Goal: Task Accomplishment & Management: Manage account settings

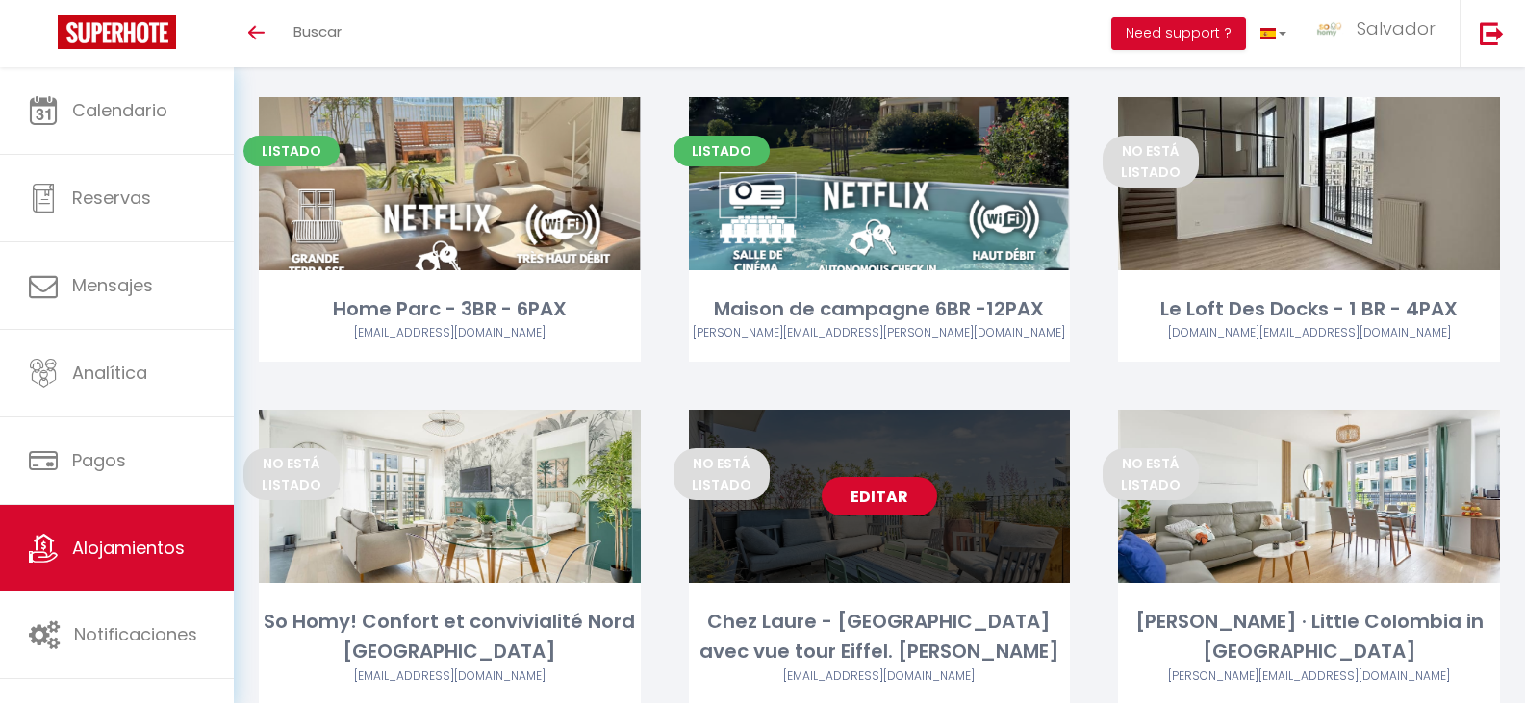
scroll to position [655, 0]
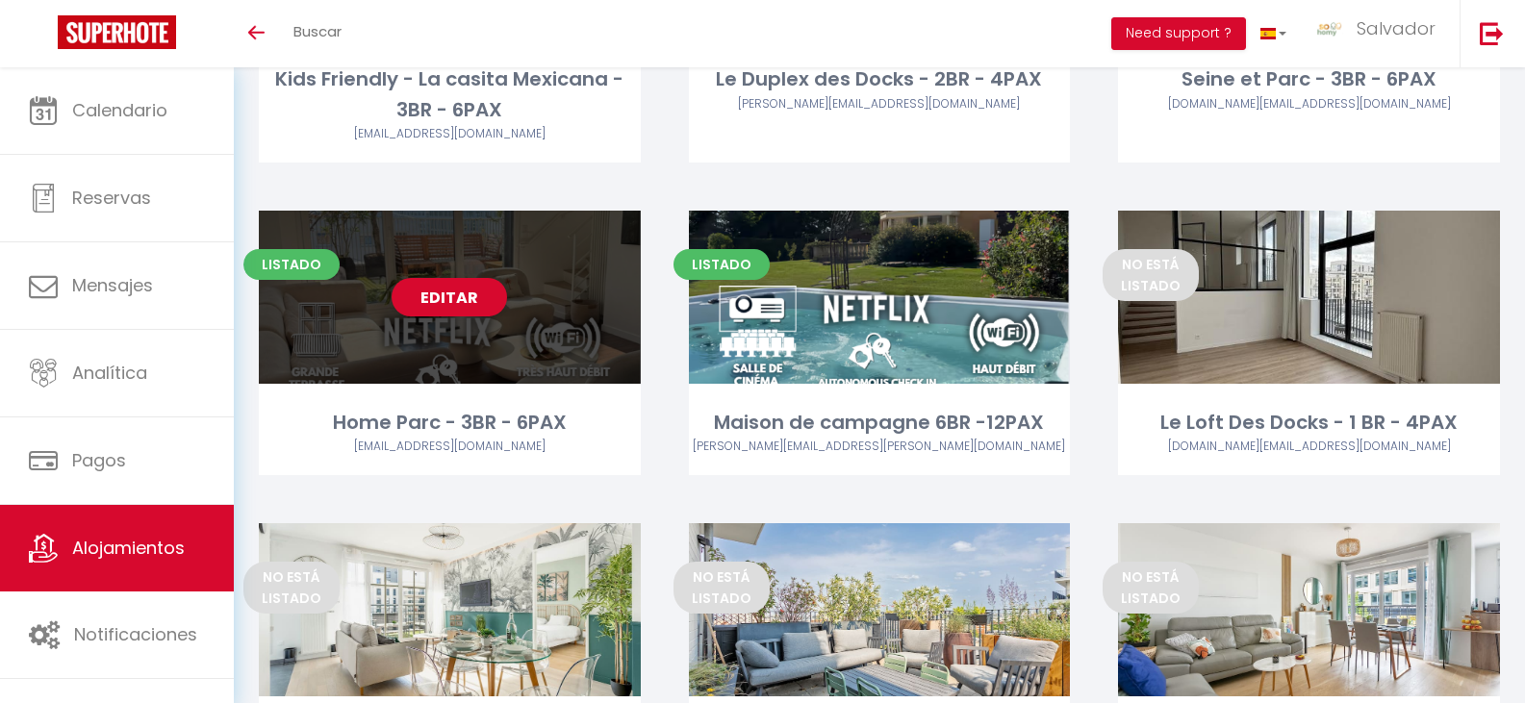
click at [525, 281] on div "Editar" at bounding box center [450, 297] width 382 height 173
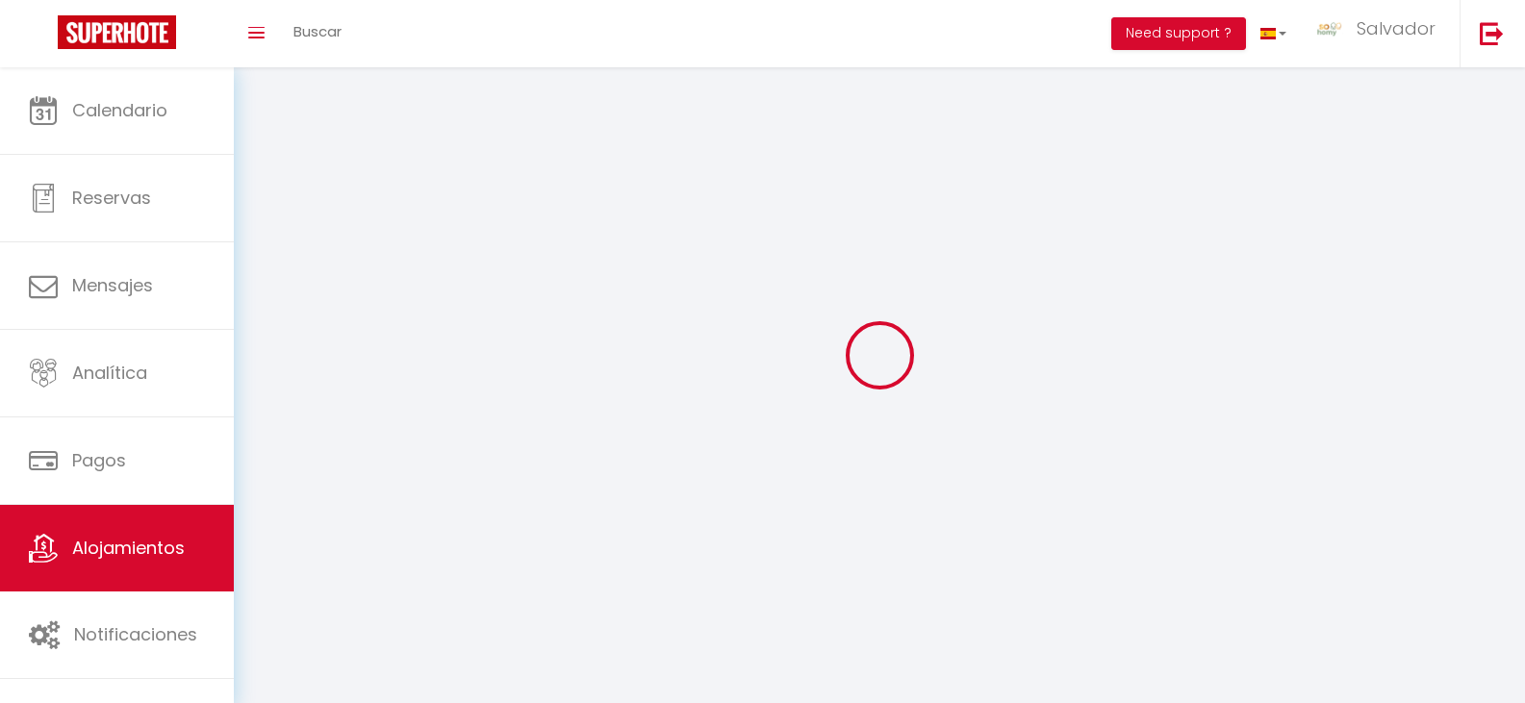
select select "1"
select select
select select "28"
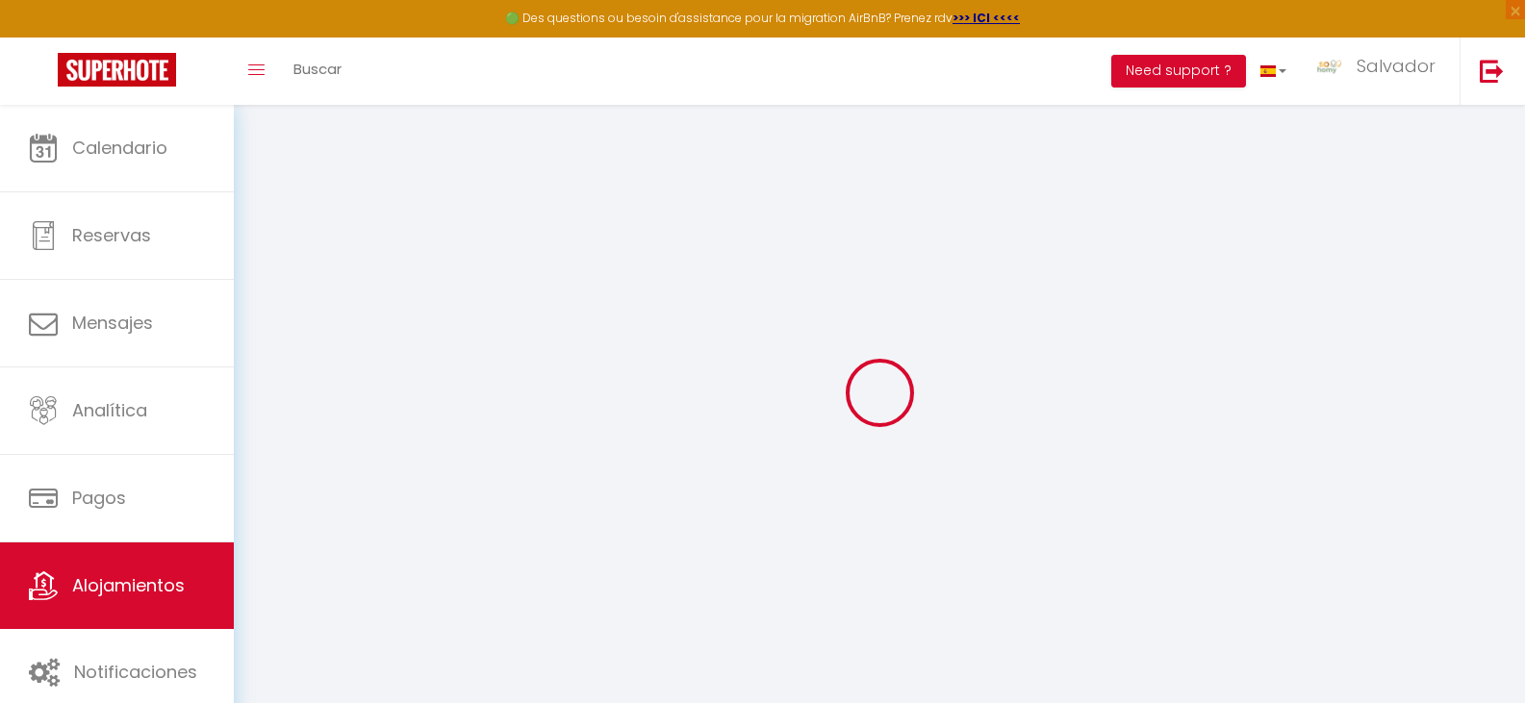
select select
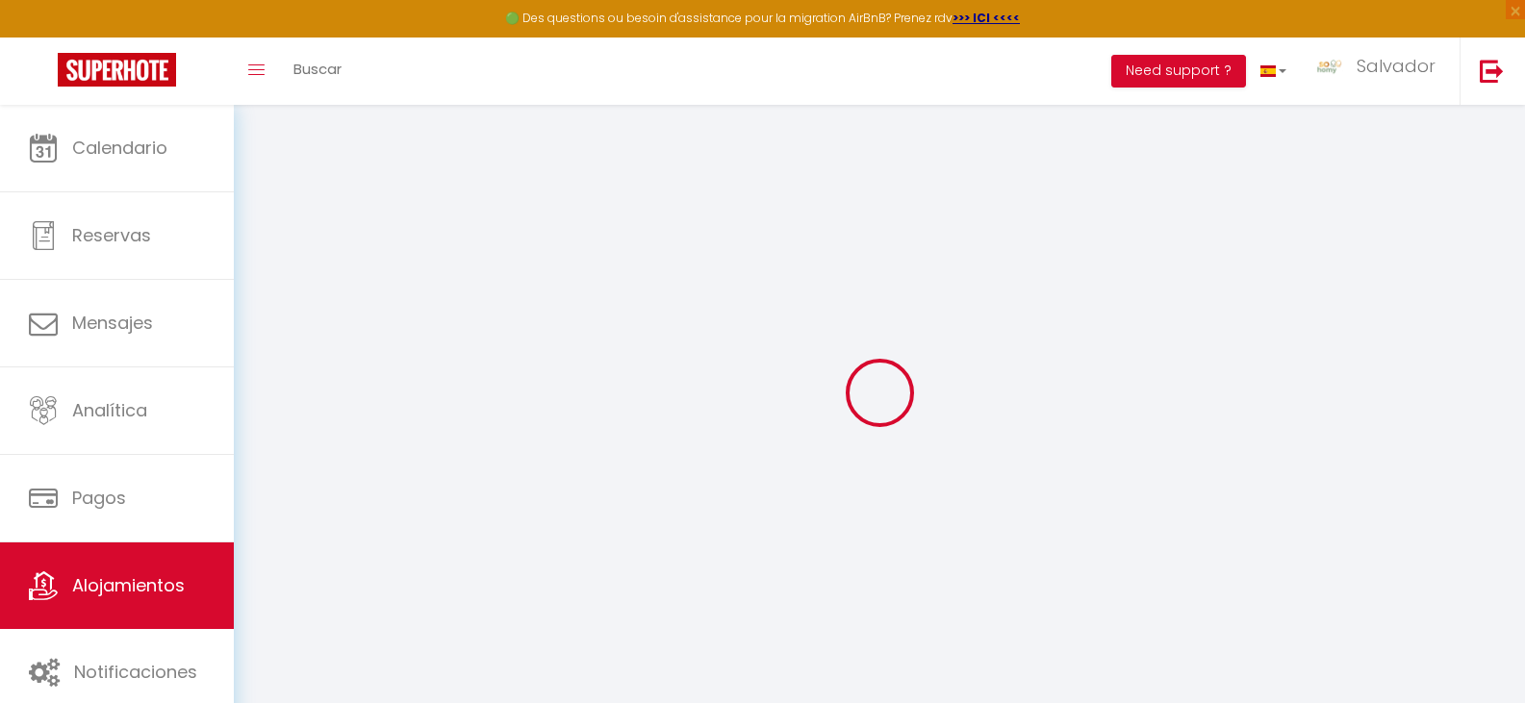
select select
checkbox input "false"
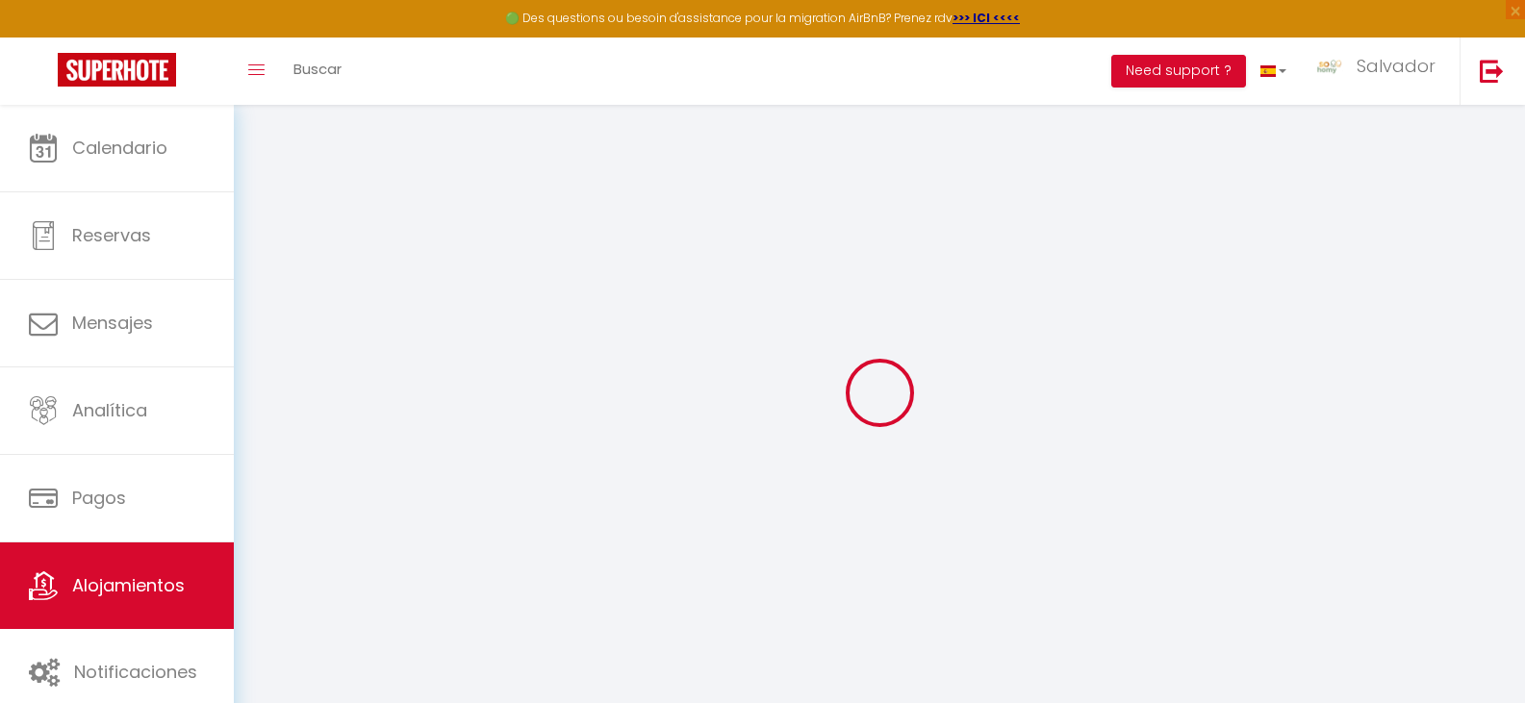
select select
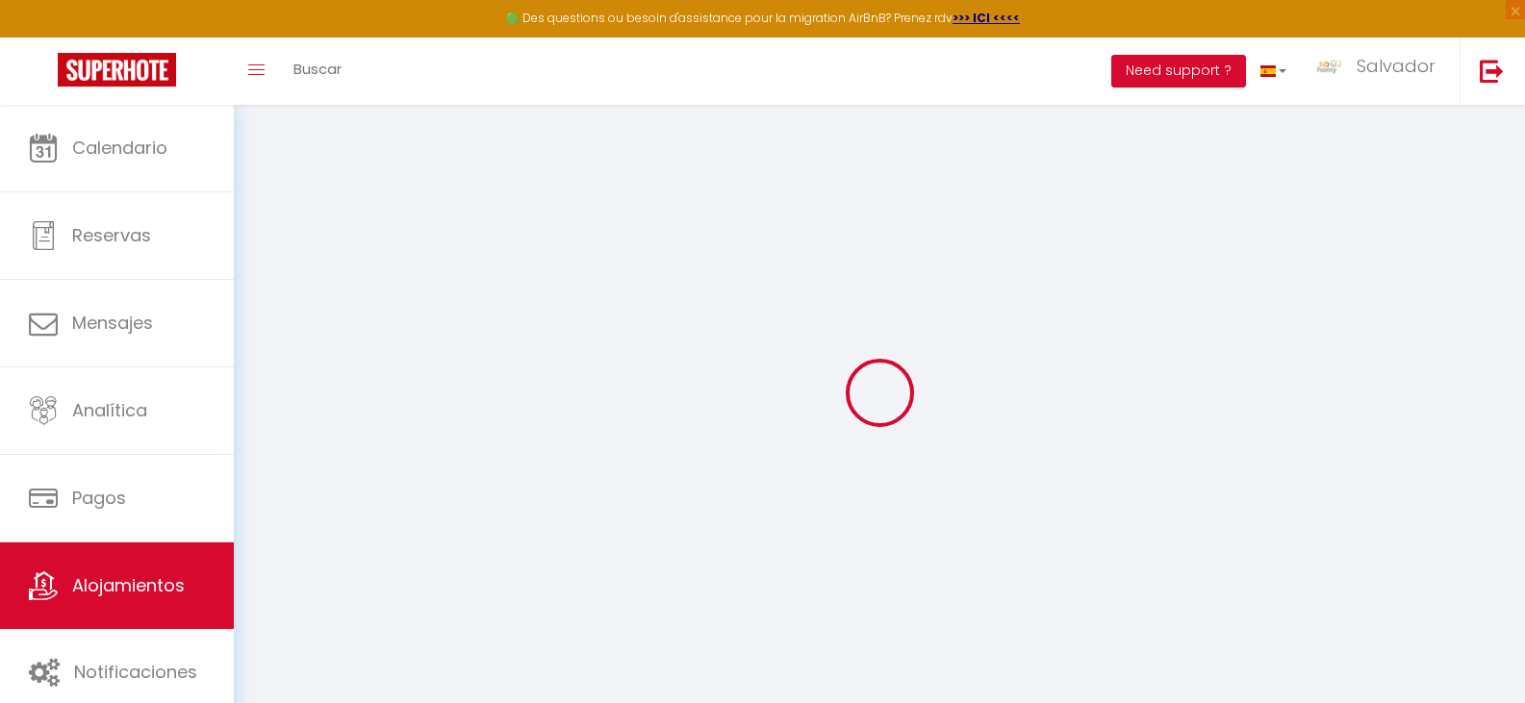
select select
checkbox input "false"
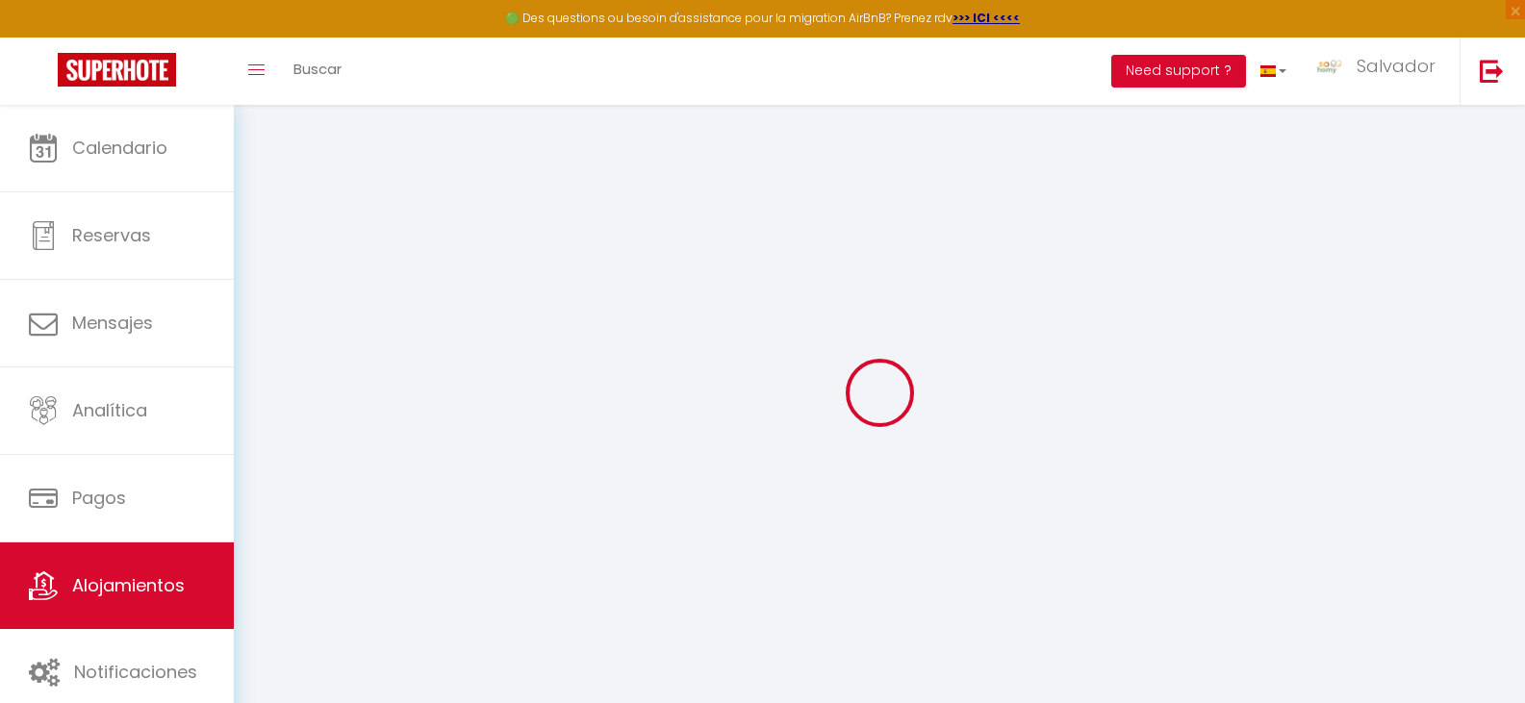
checkbox input "false"
select select
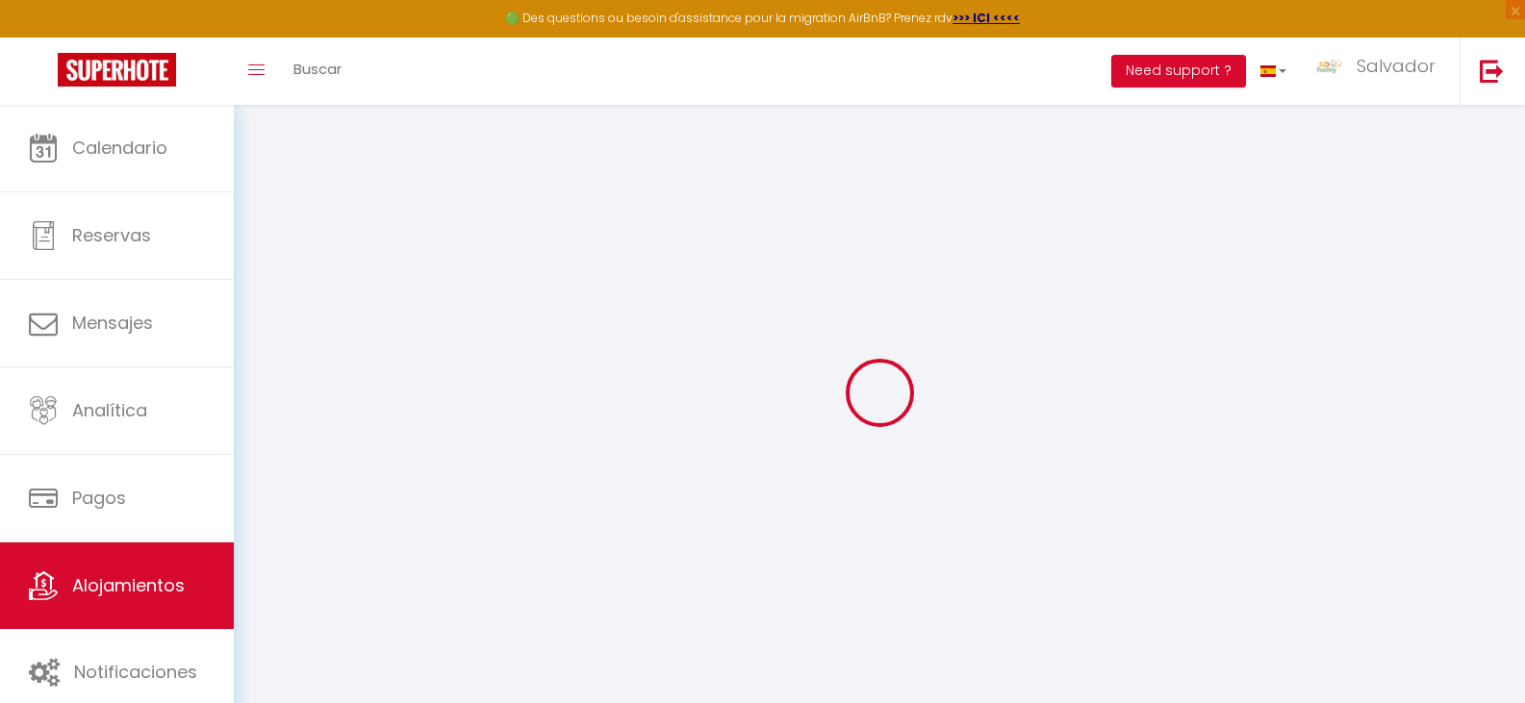
select select
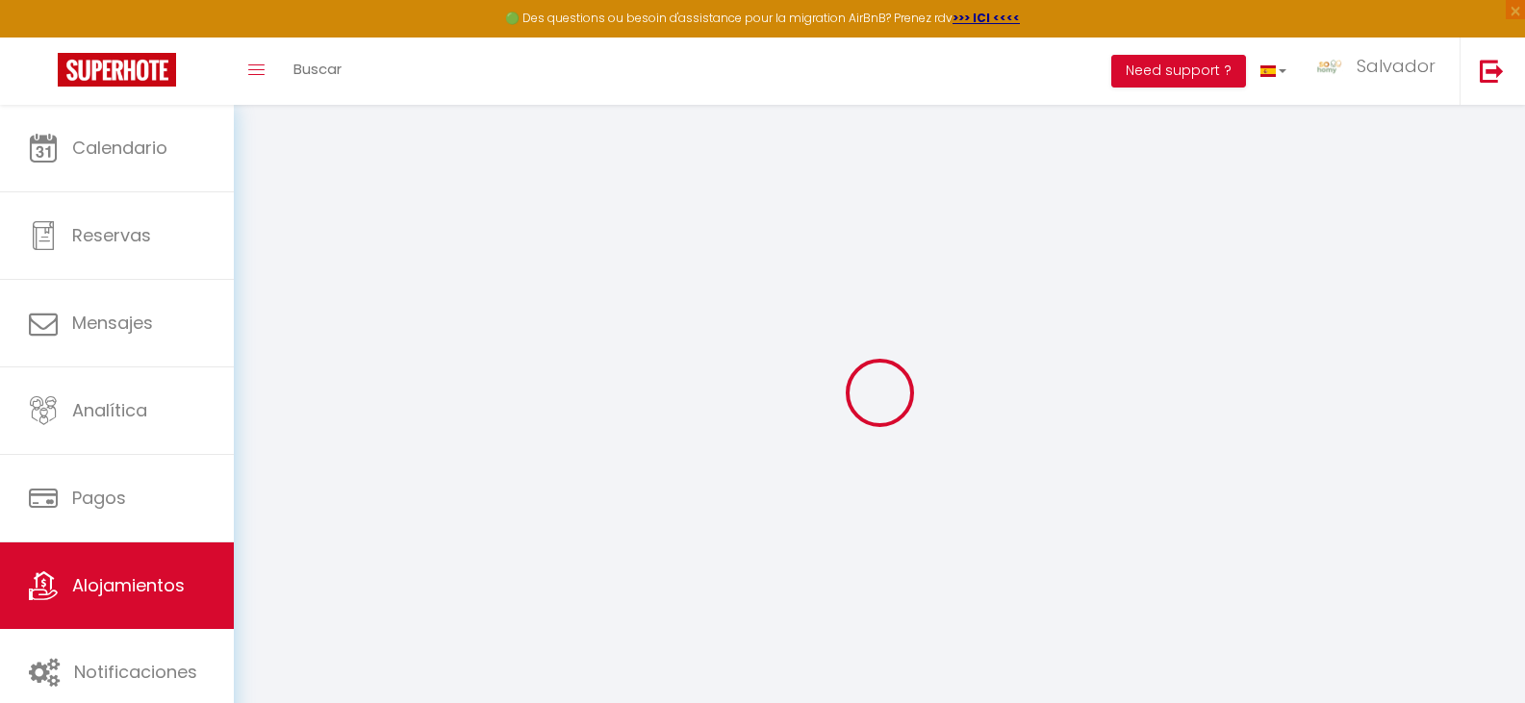
checkbox input "false"
select select
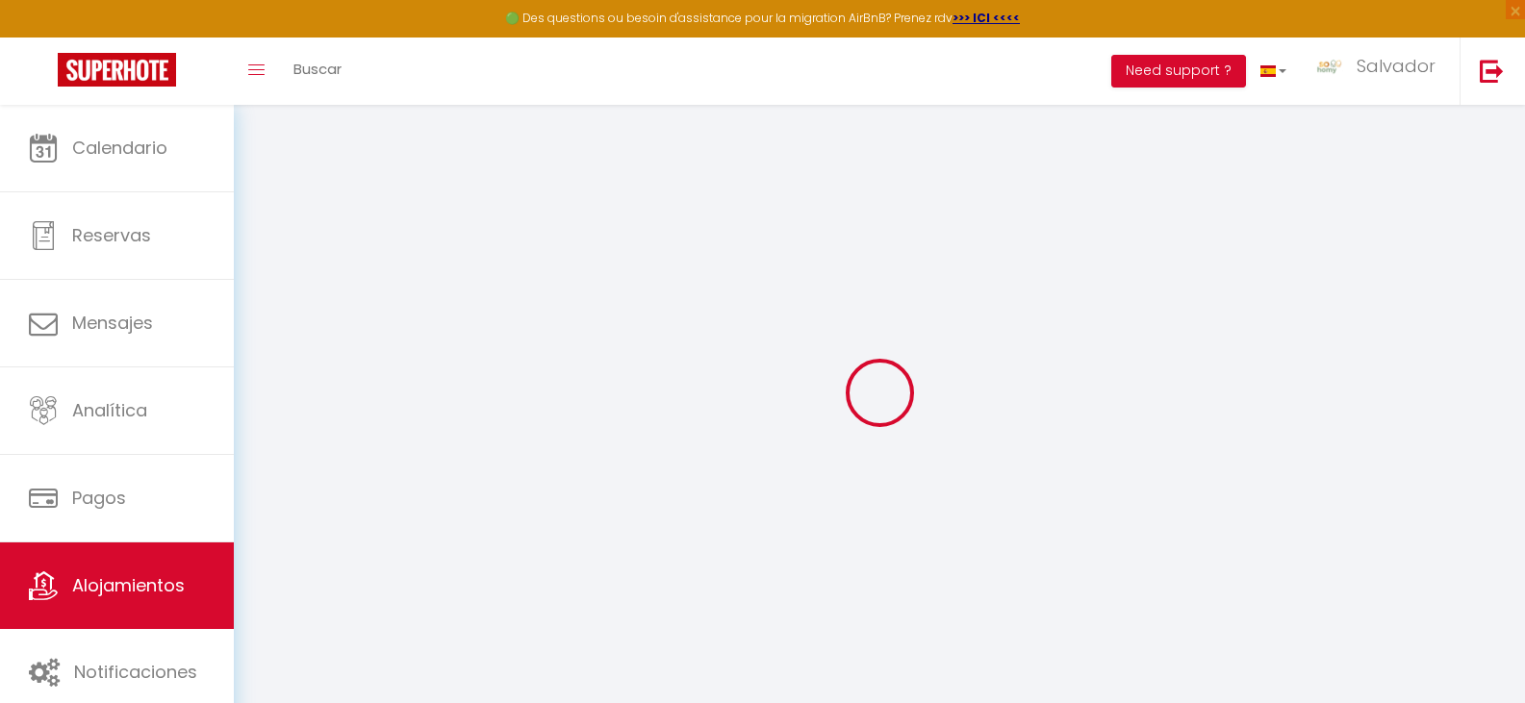
select select
type input "Home Parc - 3BR - 6PAX"
type input "So Homy"
type input "Conciergerie"
type input "[STREET_ADDRESS]"
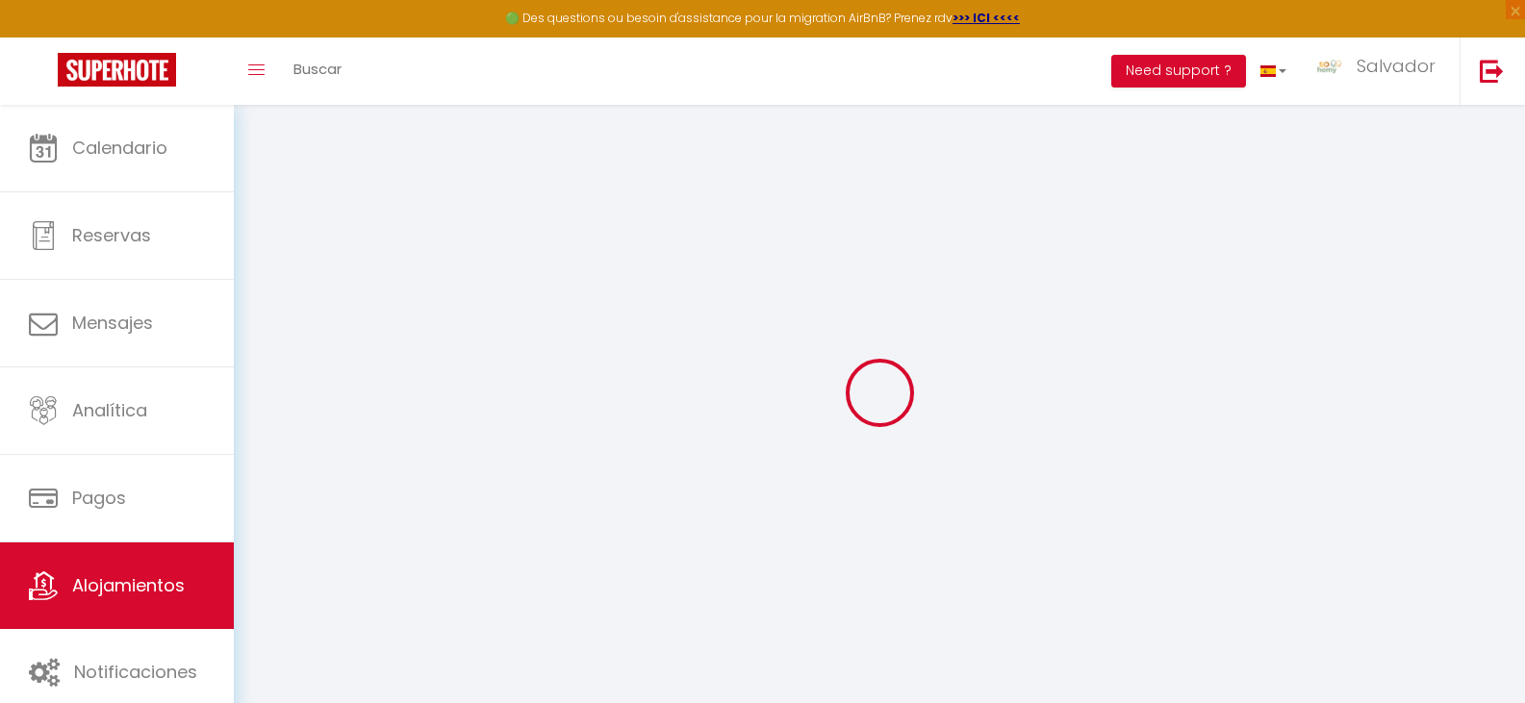
type input "93400"
type input "[GEOGRAPHIC_DATA]"
select select "6"
select select "3"
select select "2"
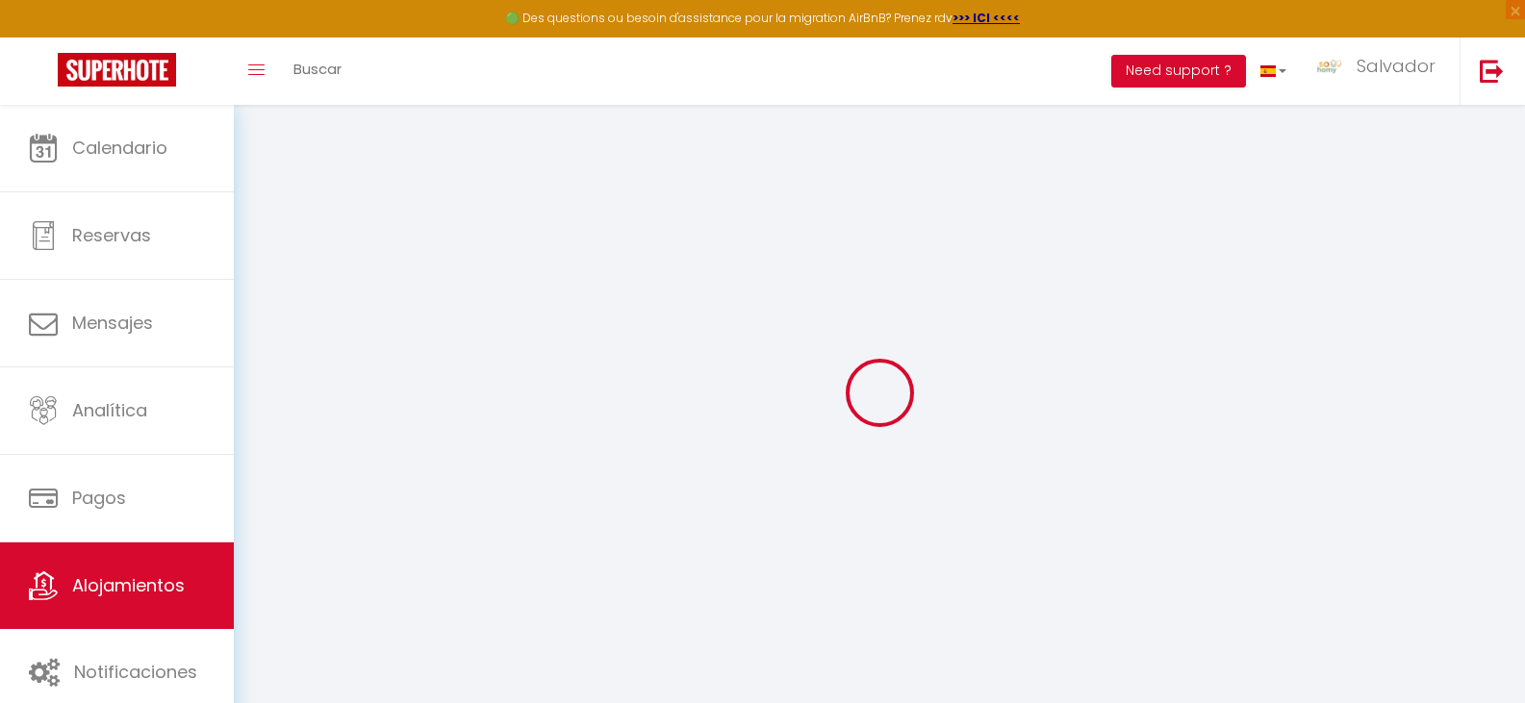
select select
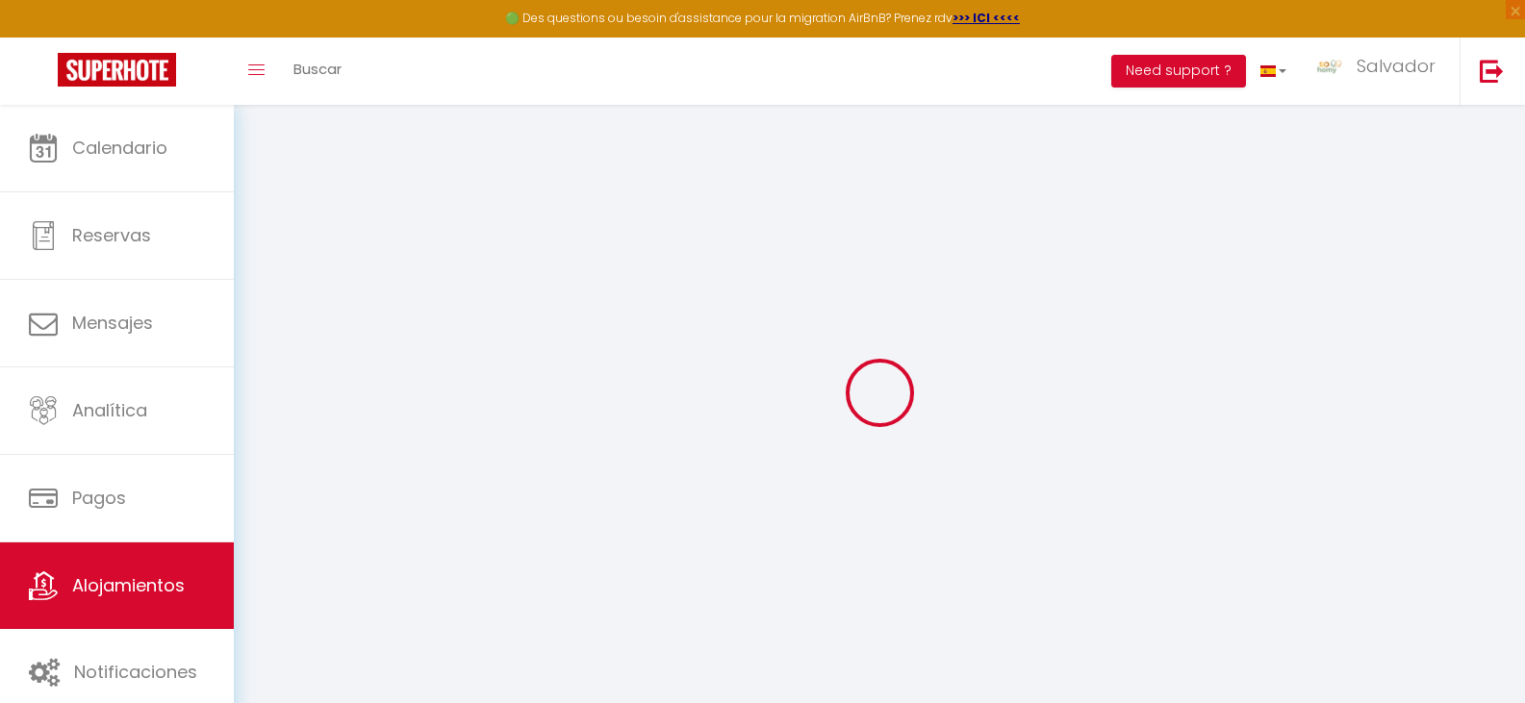
type input "[STREET_ADDRESS]"
type input "93400"
type input "[GEOGRAPHIC_DATA]"
type input "[DOMAIN_NAME][EMAIL_ADDRESS][DOMAIN_NAME]"
select select
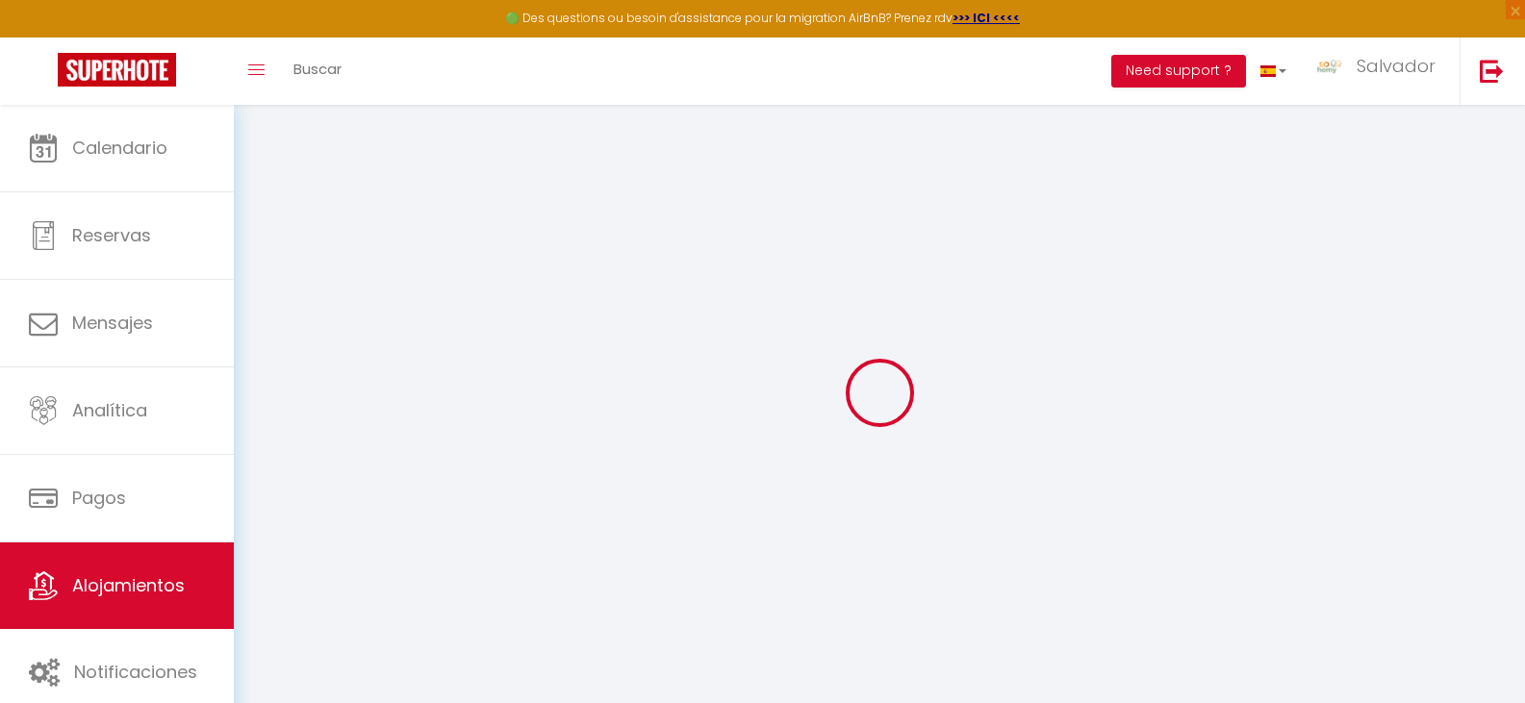
checkbox input "false"
type input "0"
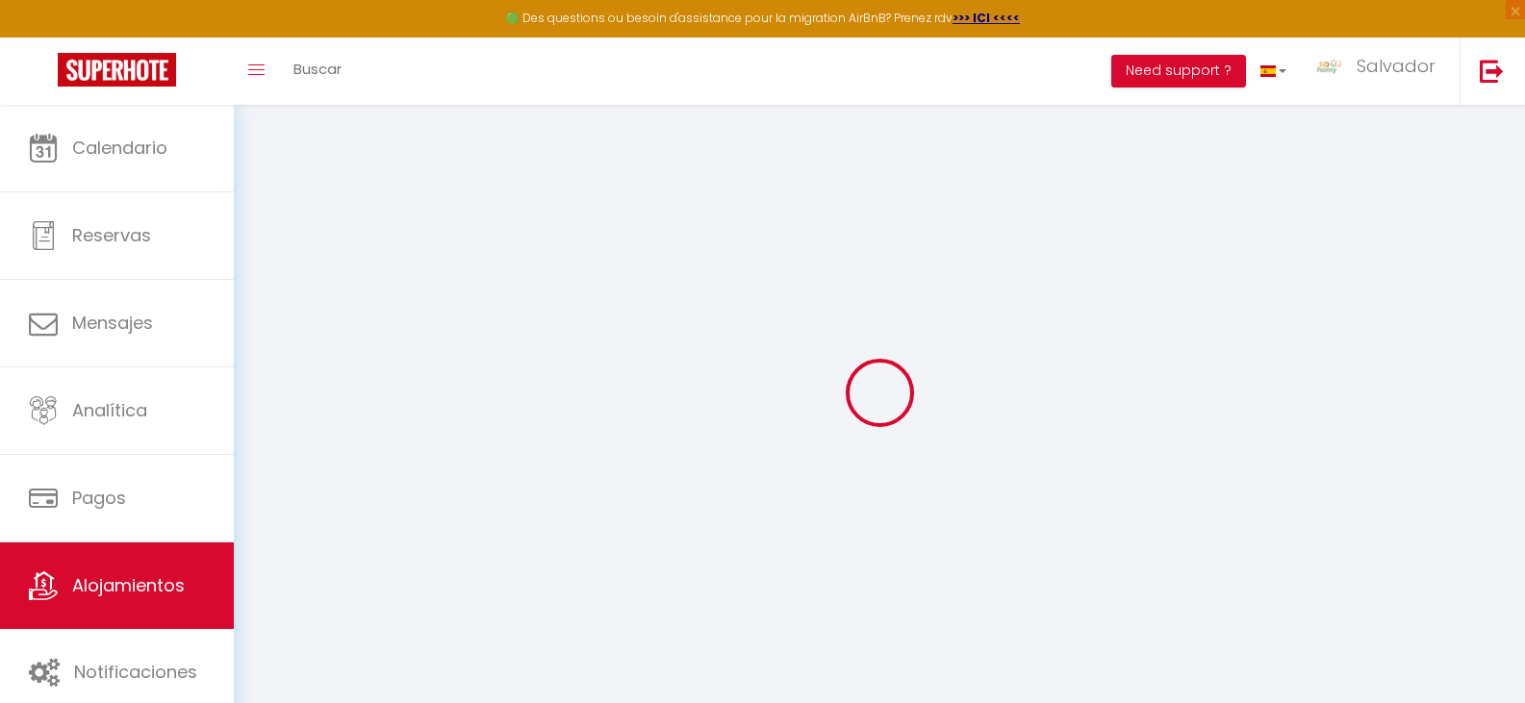
type input "0"
select select "+ 15 %"
select select "+ 35 %"
select select "22752-1518854410774168714"
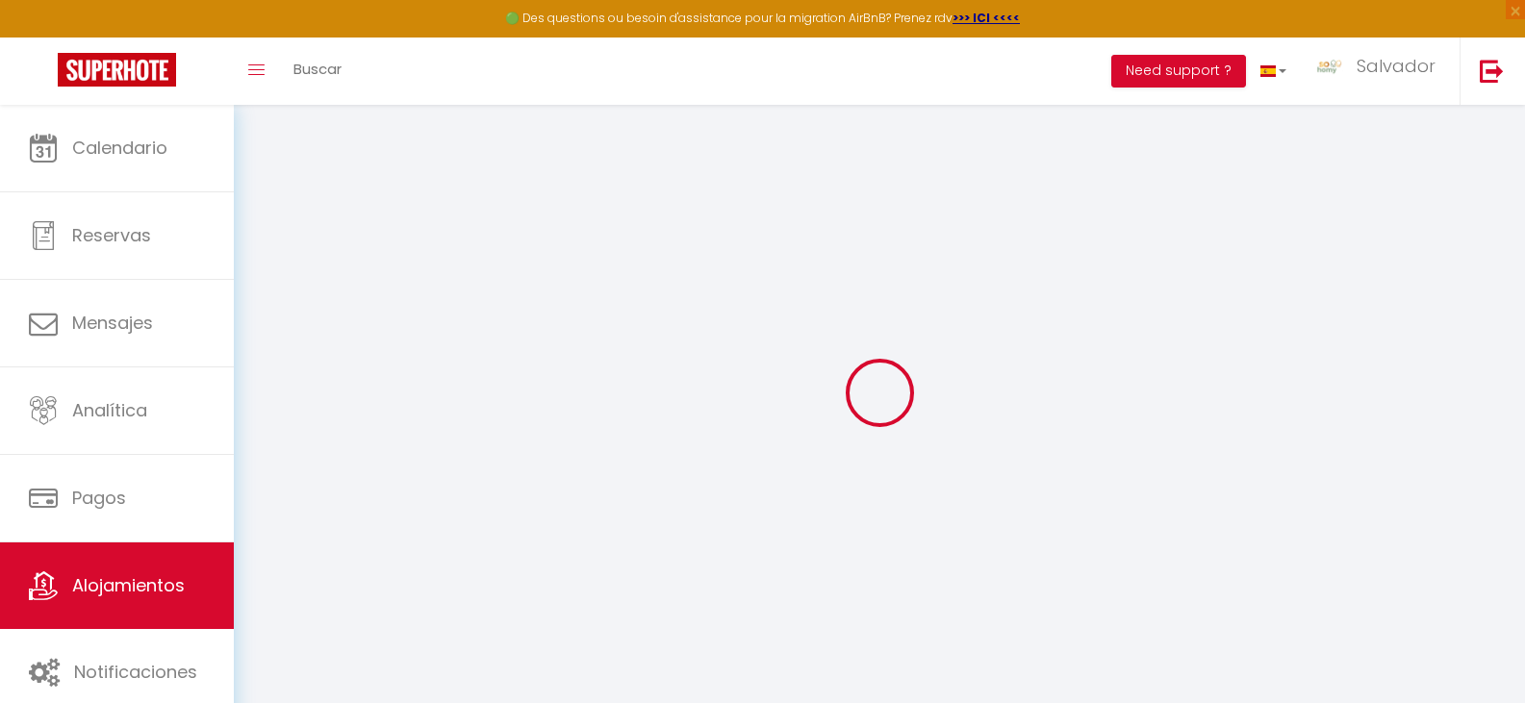
select select
checkbox input "false"
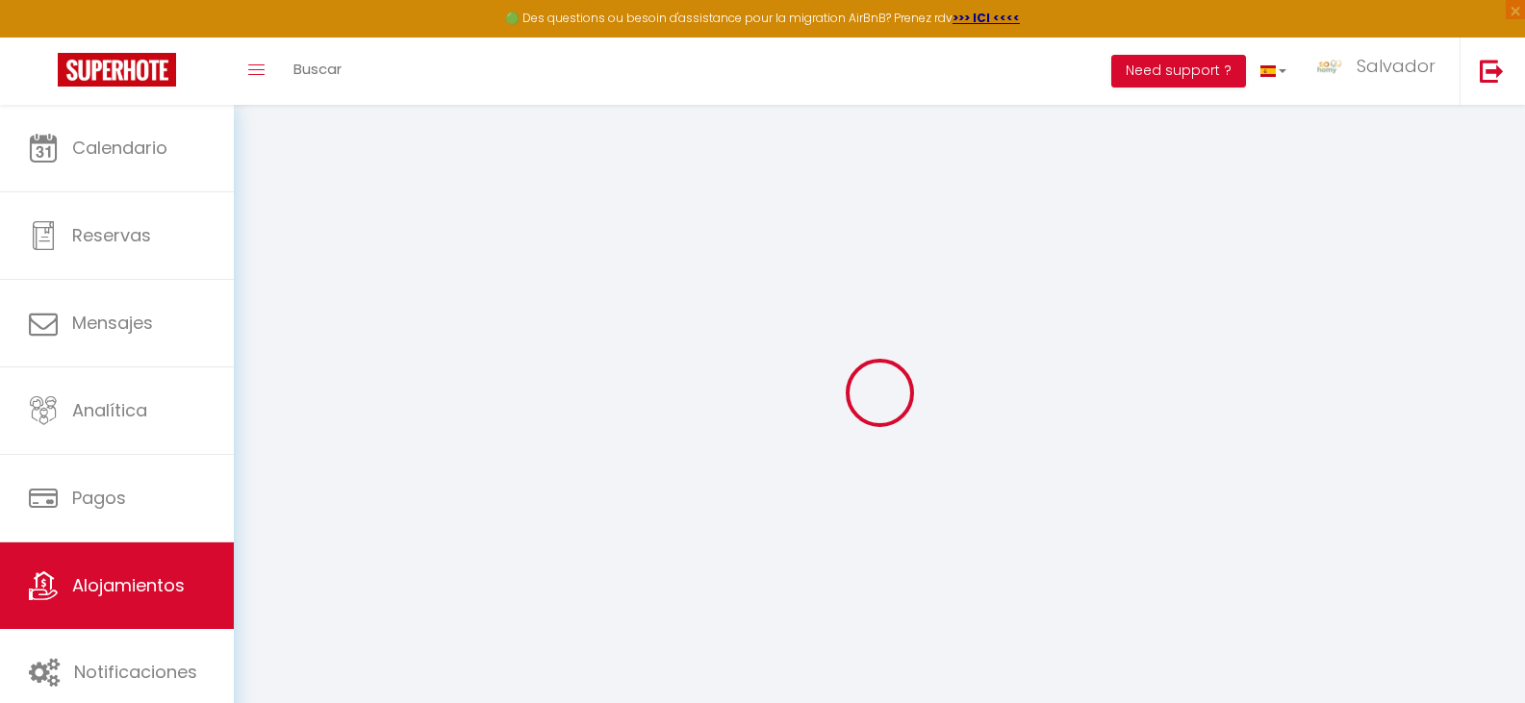
select select "EUR"
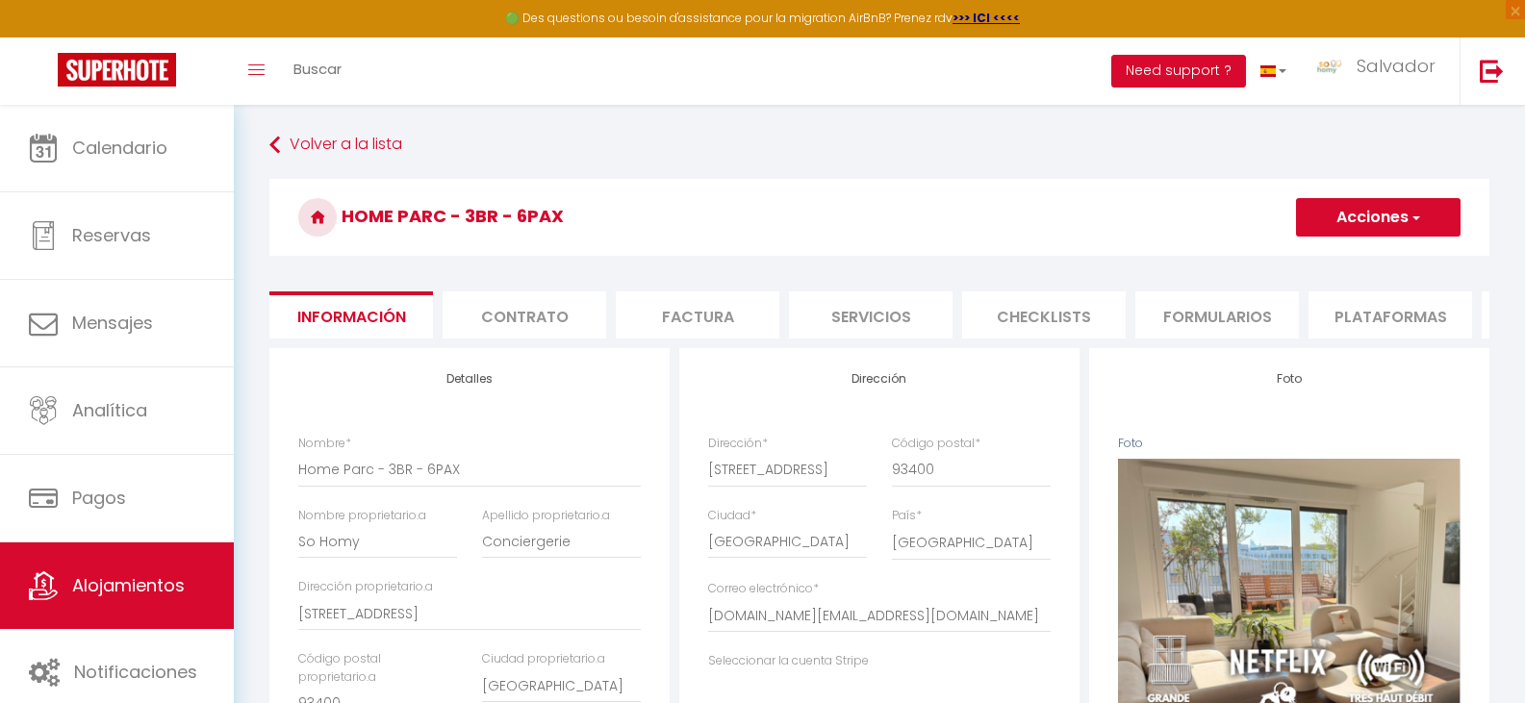
click at [1404, 310] on li "Plataformas" at bounding box center [1390, 315] width 164 height 47
select select
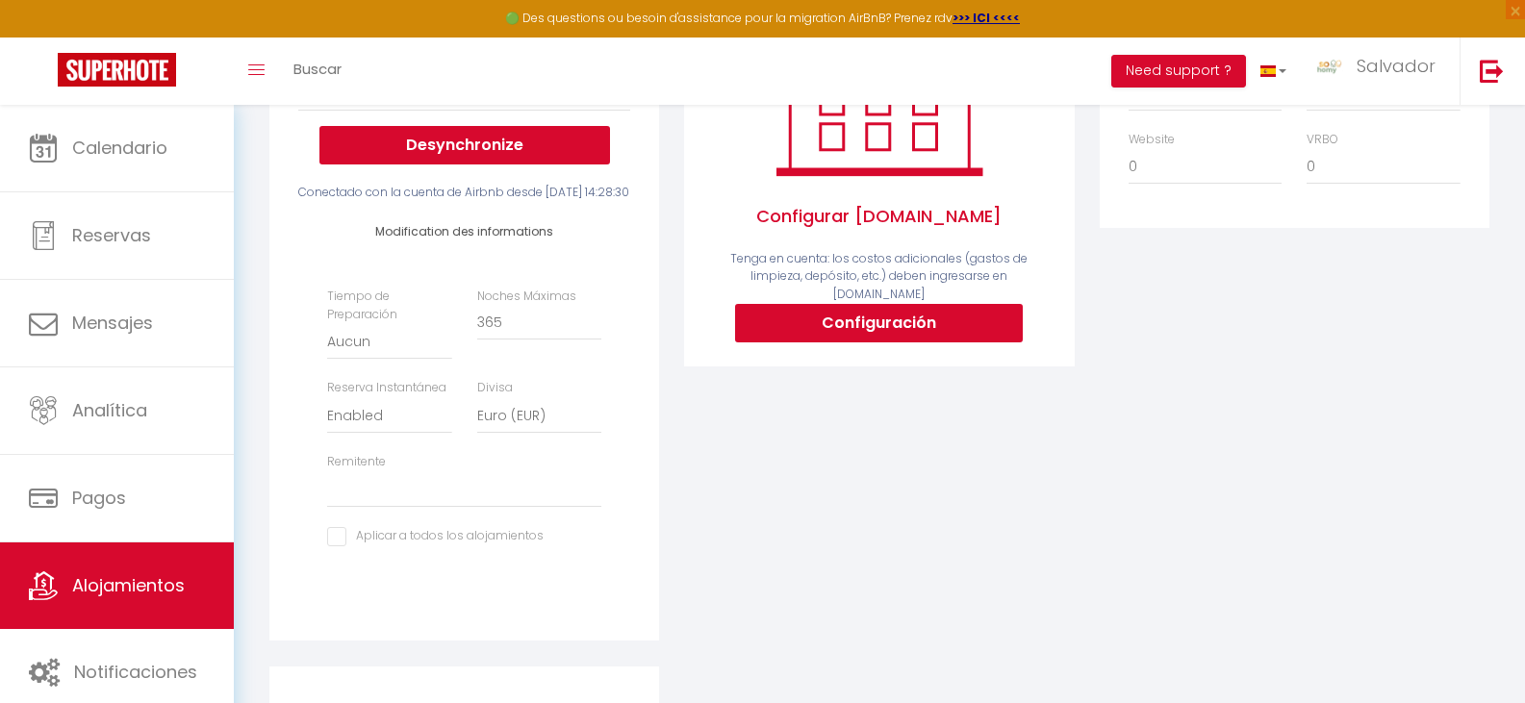
scroll to position [385, 0]
